Goal: Information Seeking & Learning: Learn about a topic

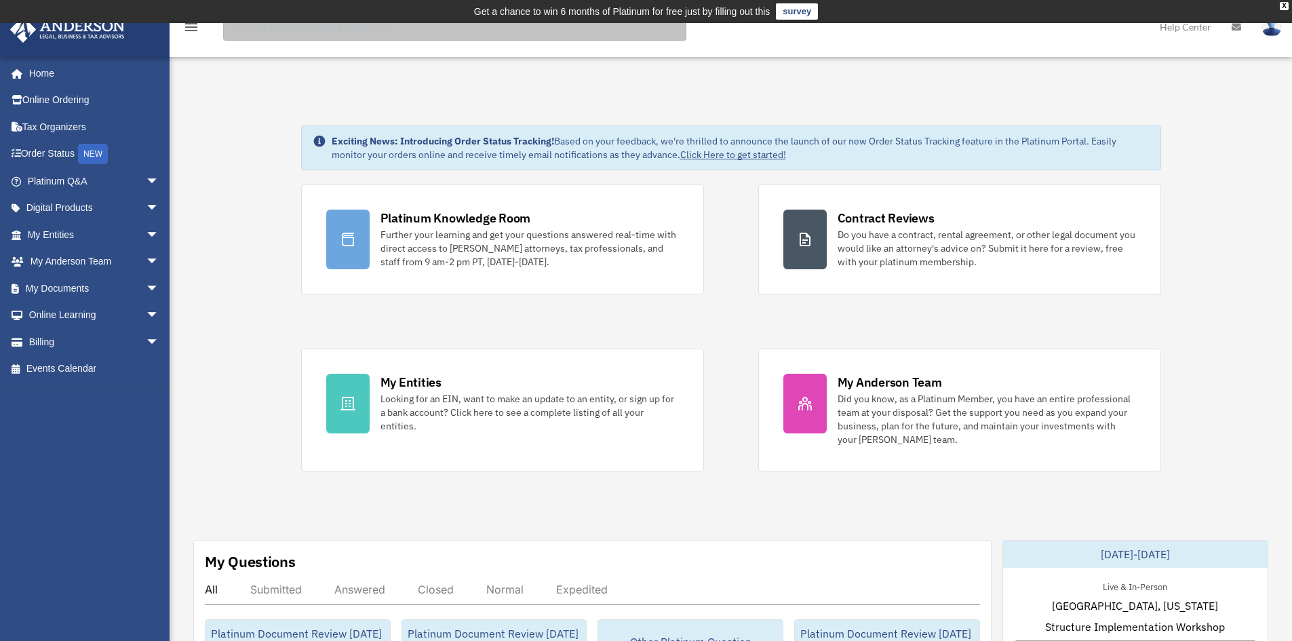
click at [469, 32] on input "search" at bounding box center [454, 27] width 463 height 27
type input "**********"
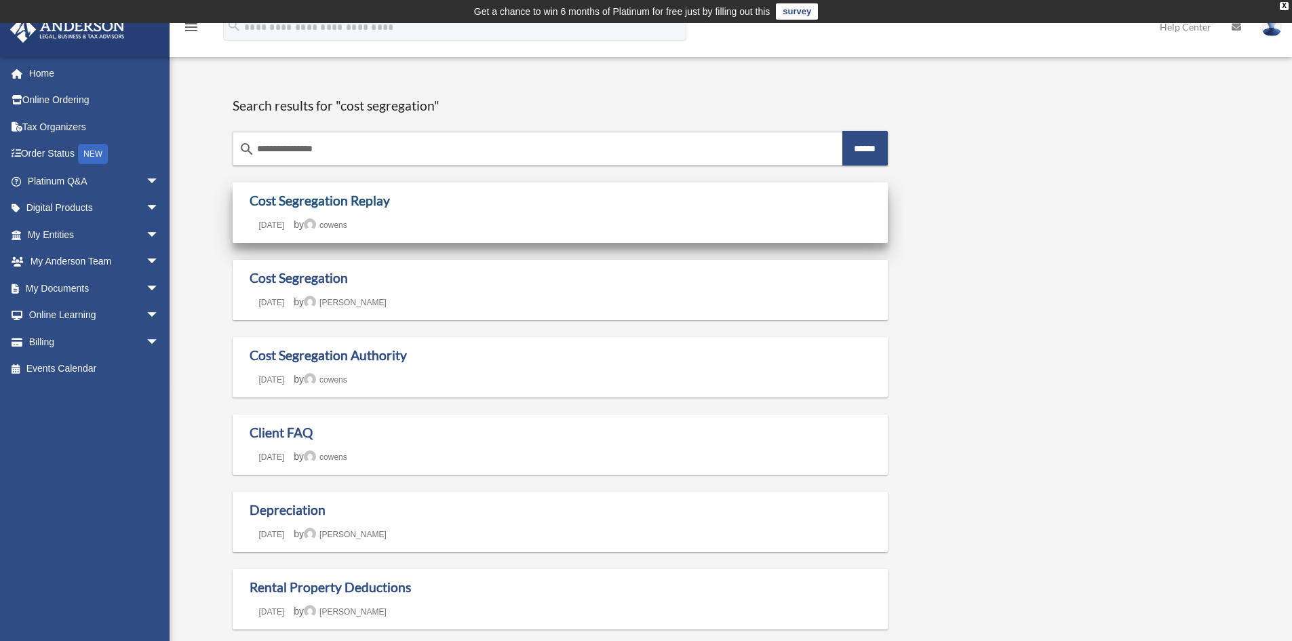
click at [298, 198] on link "Cost Segregation Replay" at bounding box center [320, 201] width 140 height 16
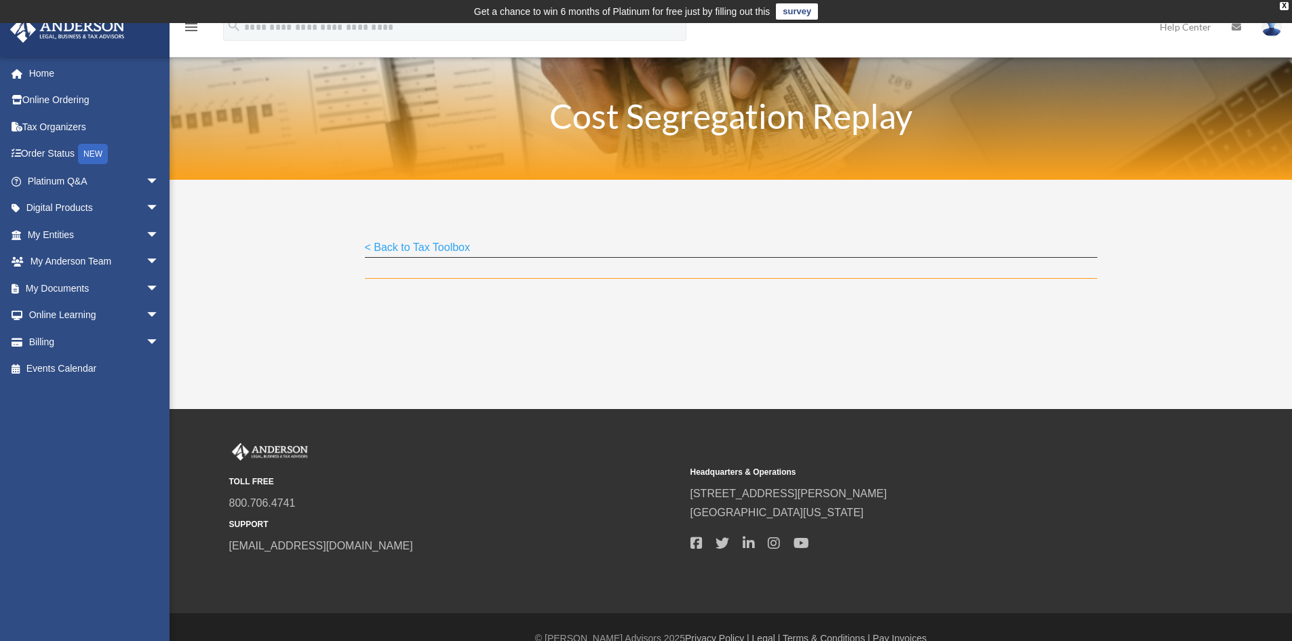
click at [397, 250] on link "< Back to Tax Toolbox" at bounding box center [418, 250] width 106 height 18
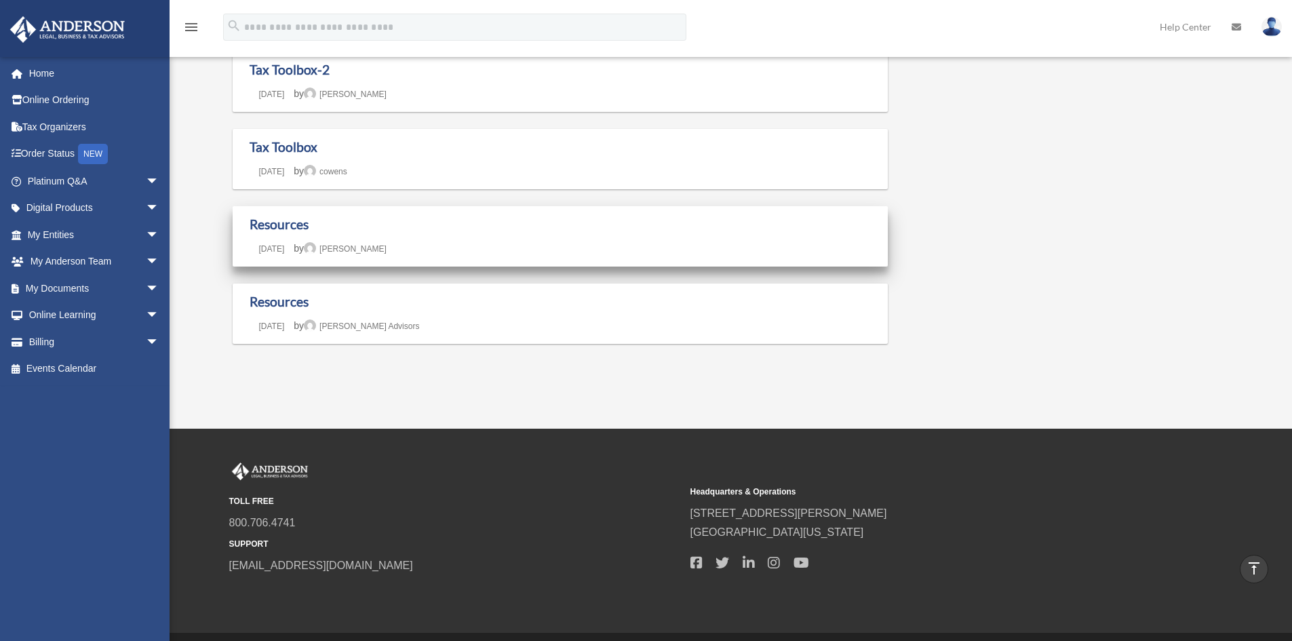
scroll to position [610, 0]
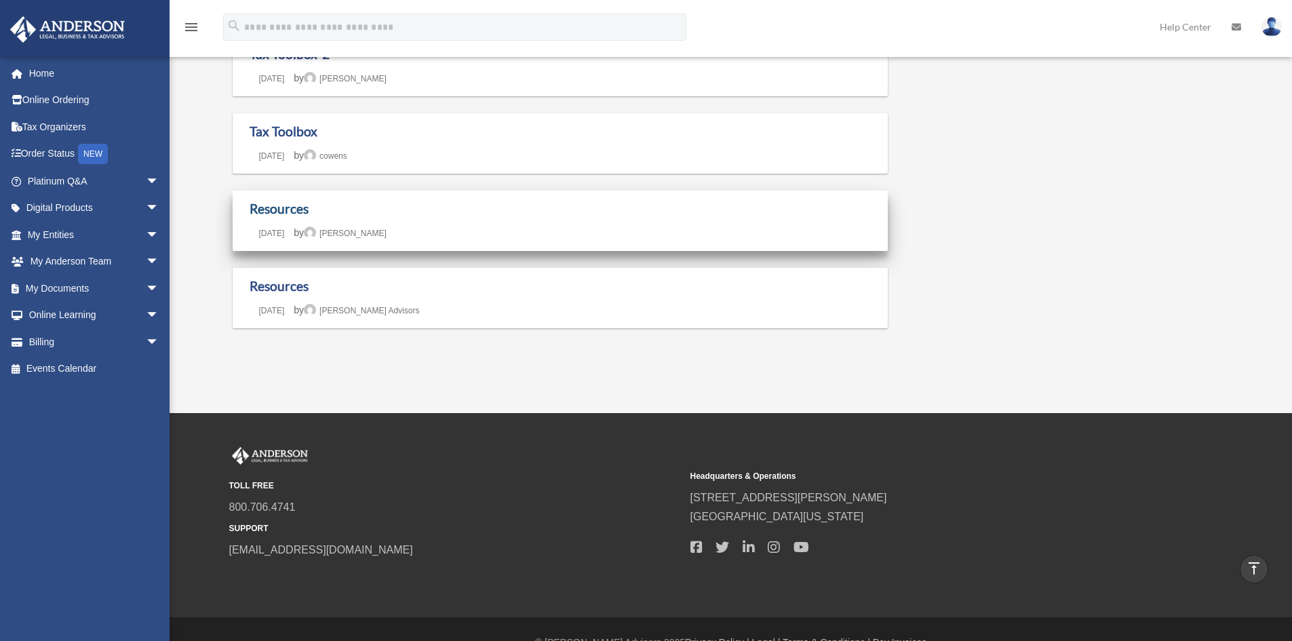
click at [286, 206] on link "Resources" at bounding box center [279, 209] width 59 height 16
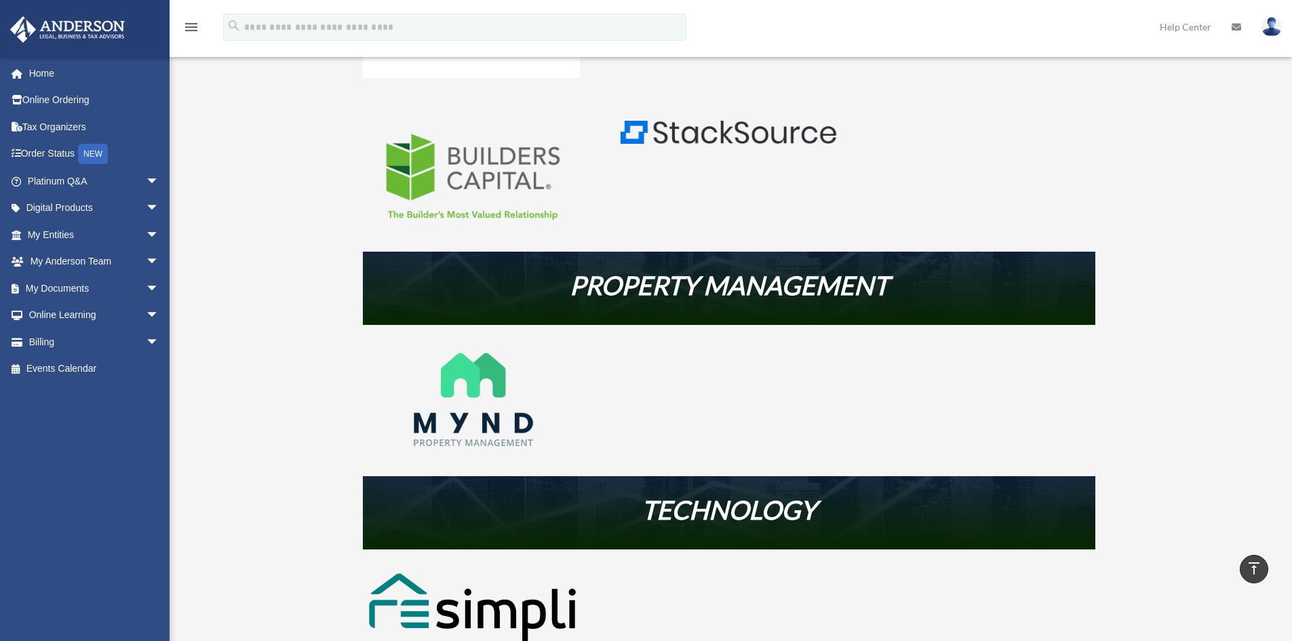
scroll to position [1237, 0]
